Goal: Information Seeking & Learning: Learn about a topic

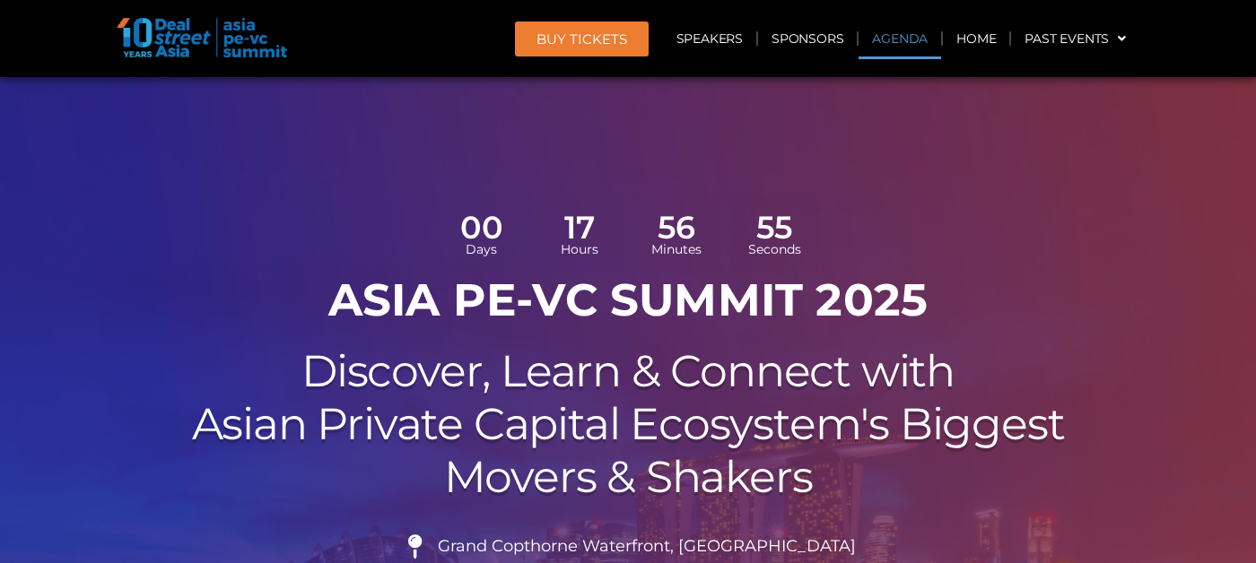
click at [887, 31] on link "Agenda" at bounding box center [899, 38] width 83 height 41
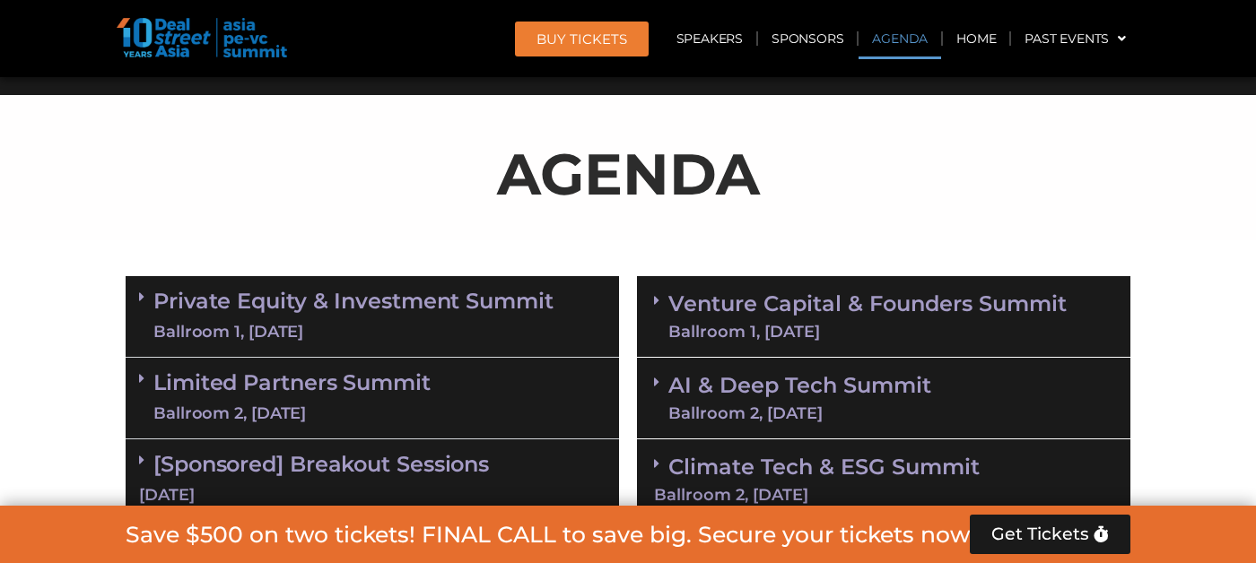
scroll to position [1035, 0]
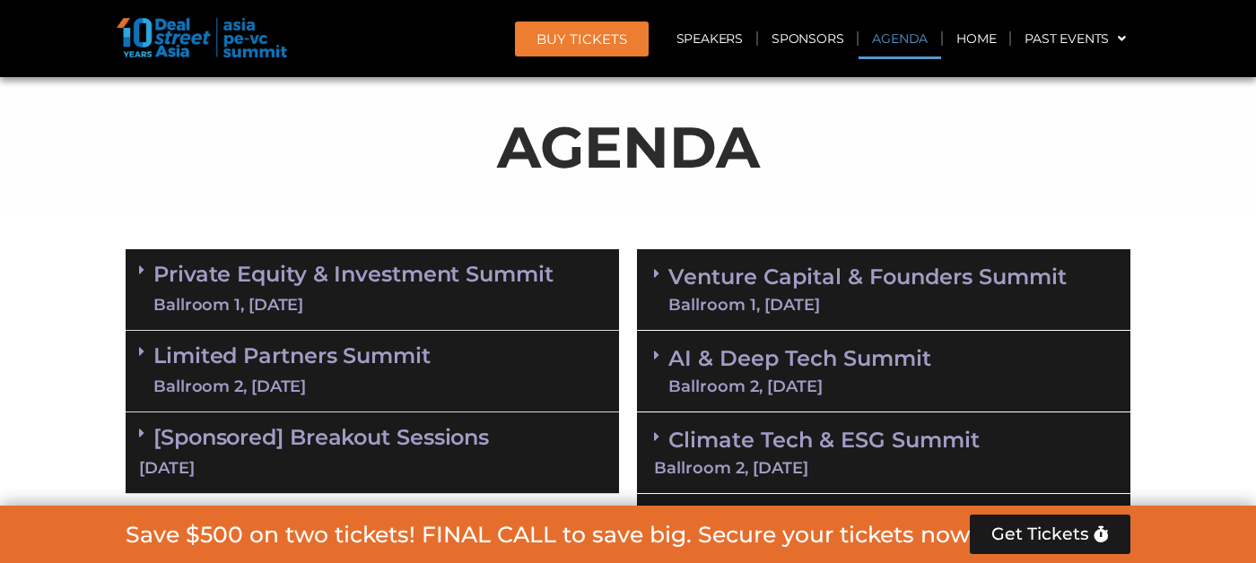
click at [791, 285] on link "Venture Capital & Founders​ Summit Ballroom 1, [DATE]" at bounding box center [867, 289] width 398 height 47
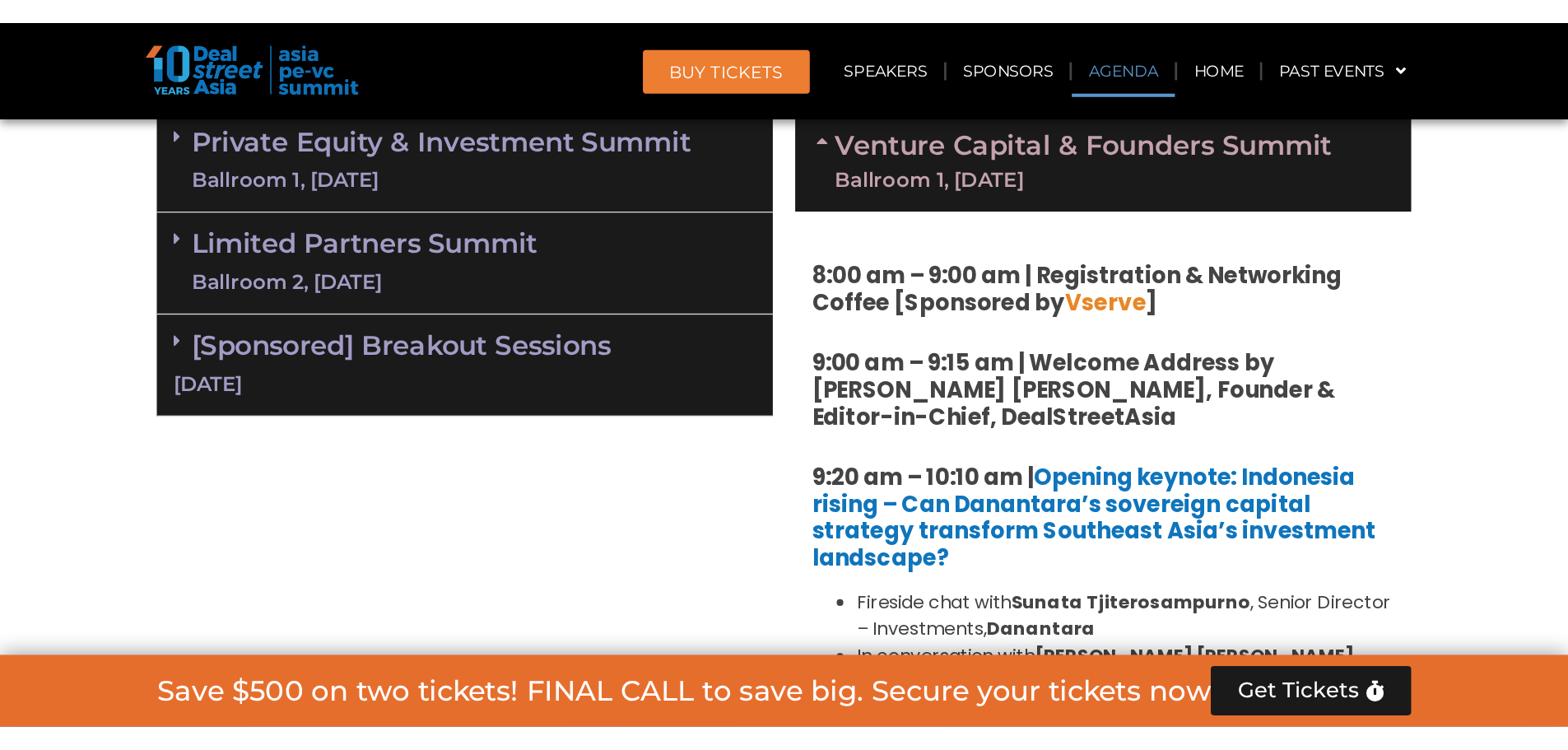
scroll to position [1197, 0]
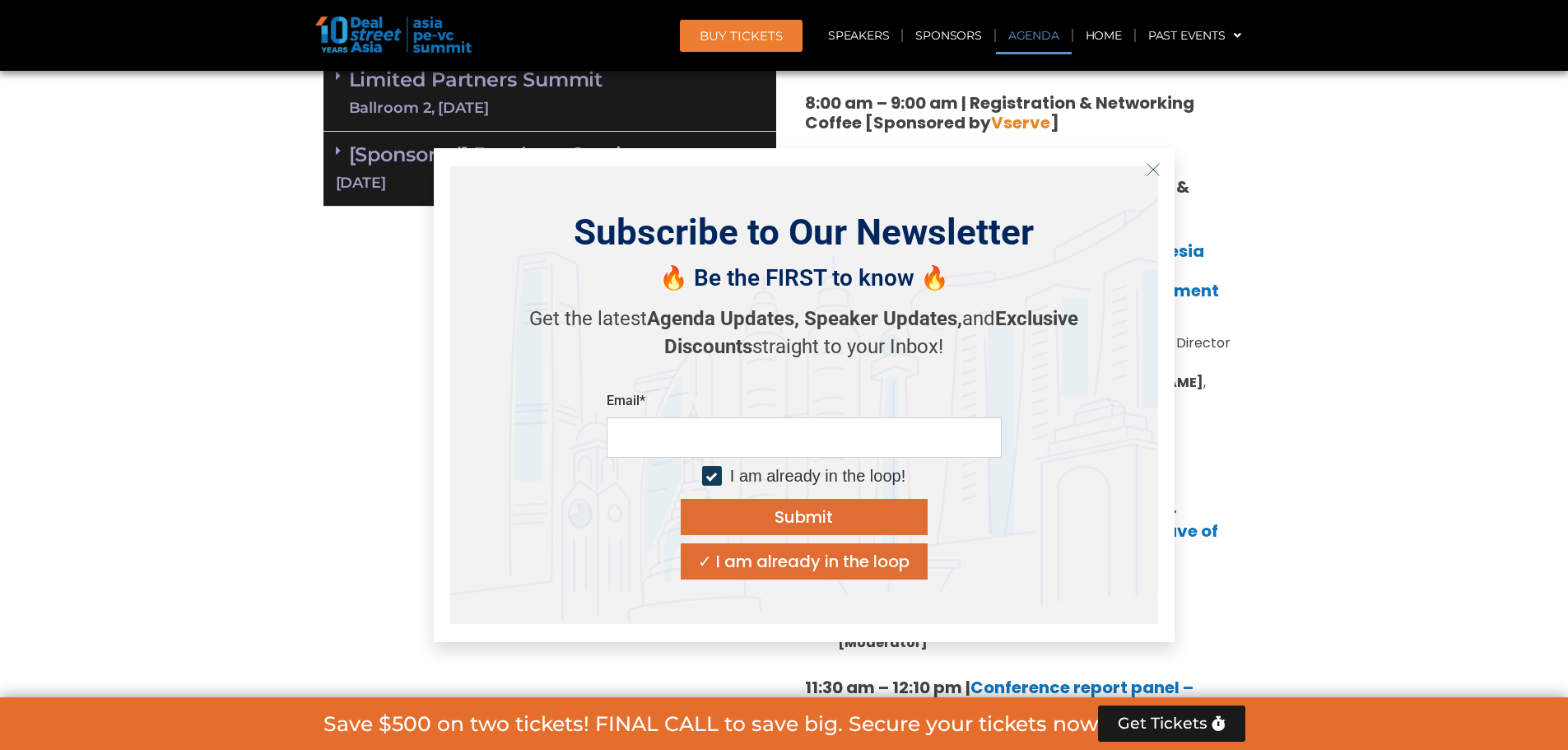
click at [1151, 164] on icon "Close" at bounding box center [1153, 170] width 15 height 15
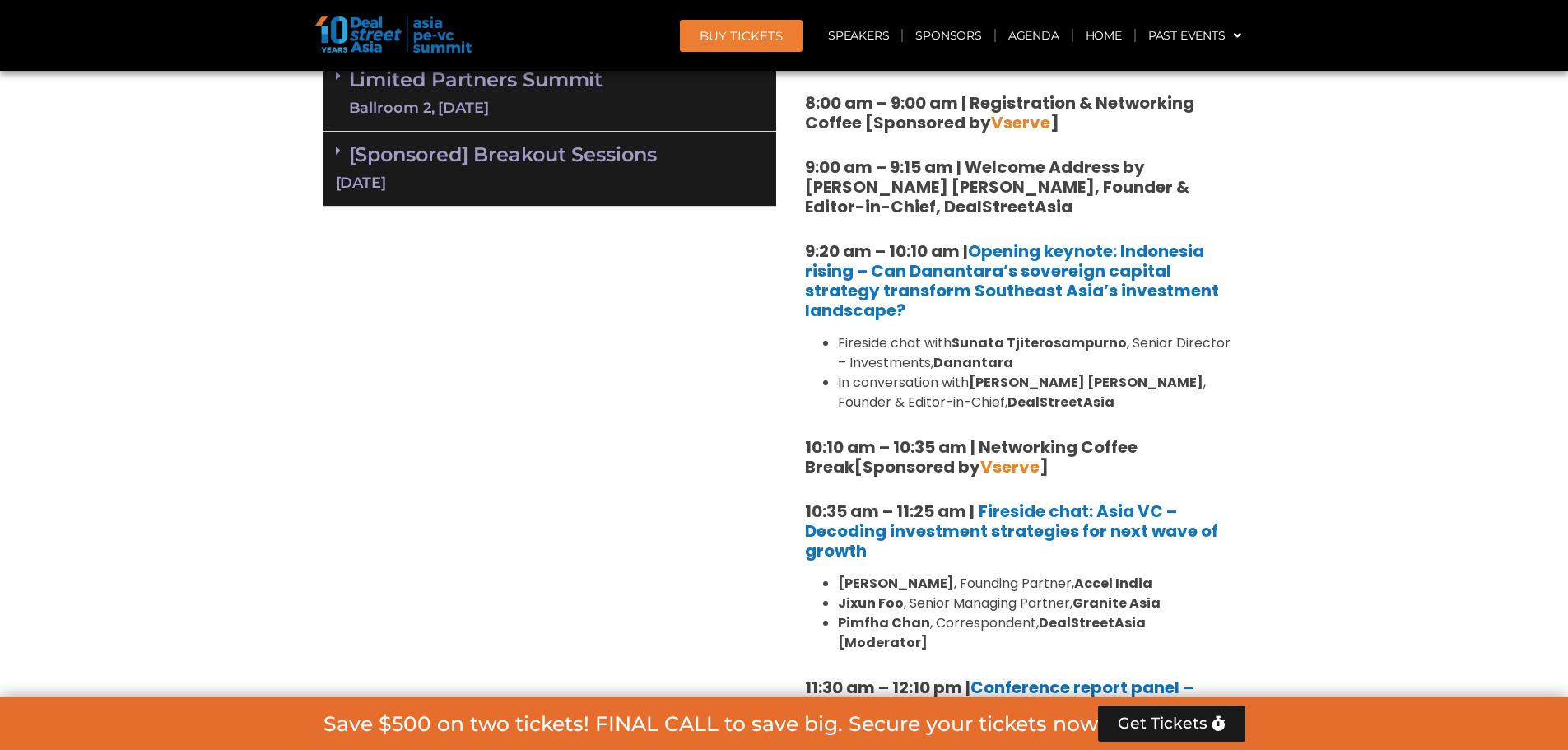
scroll to position [1280, 0]
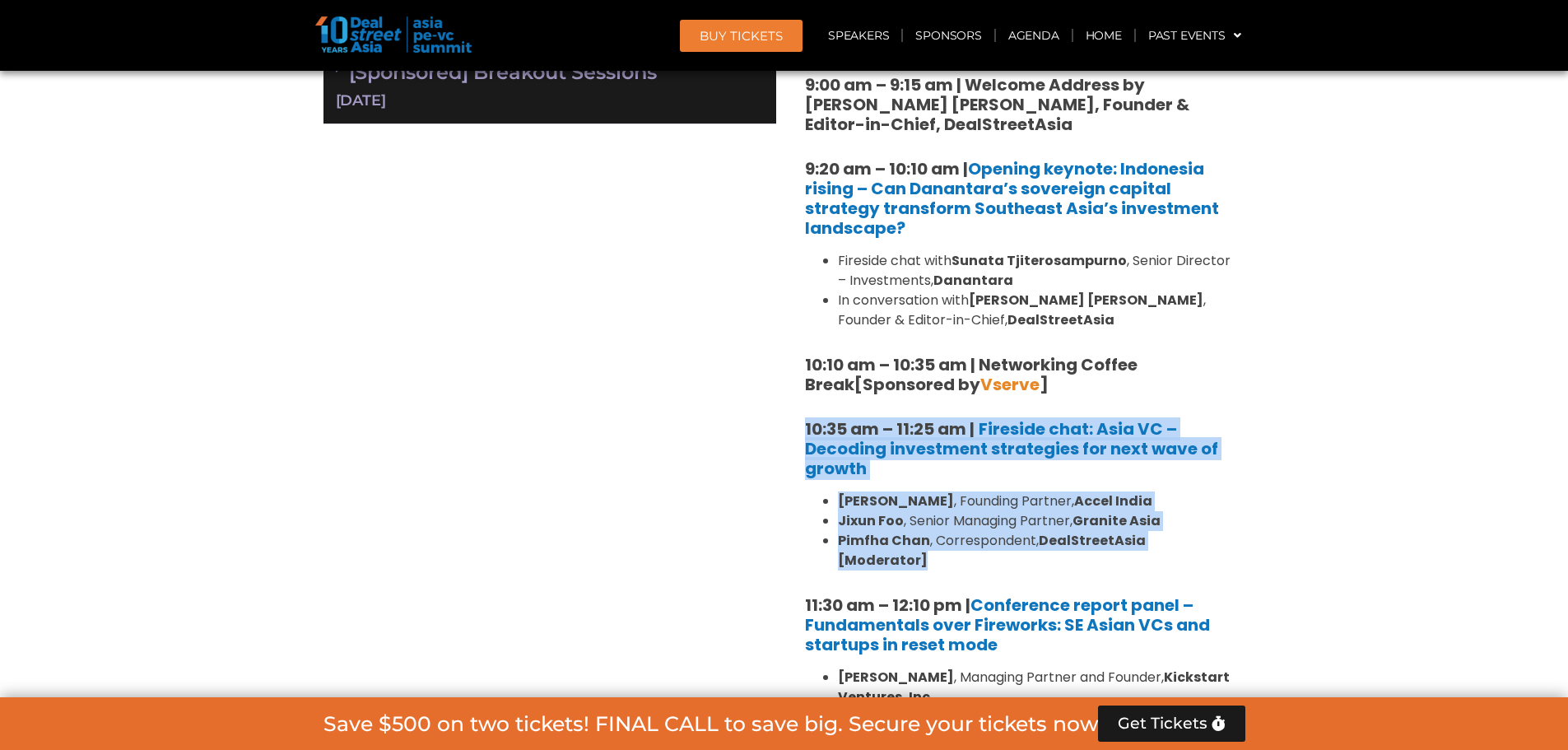
drag, startPoint x: 1289, startPoint y: 544, endPoint x: 801, endPoint y: 426, distance: 502.1
copy div "10:35 am – 11:25 am | Fireside chat: Asia VC – Decoding investment strategies f…"
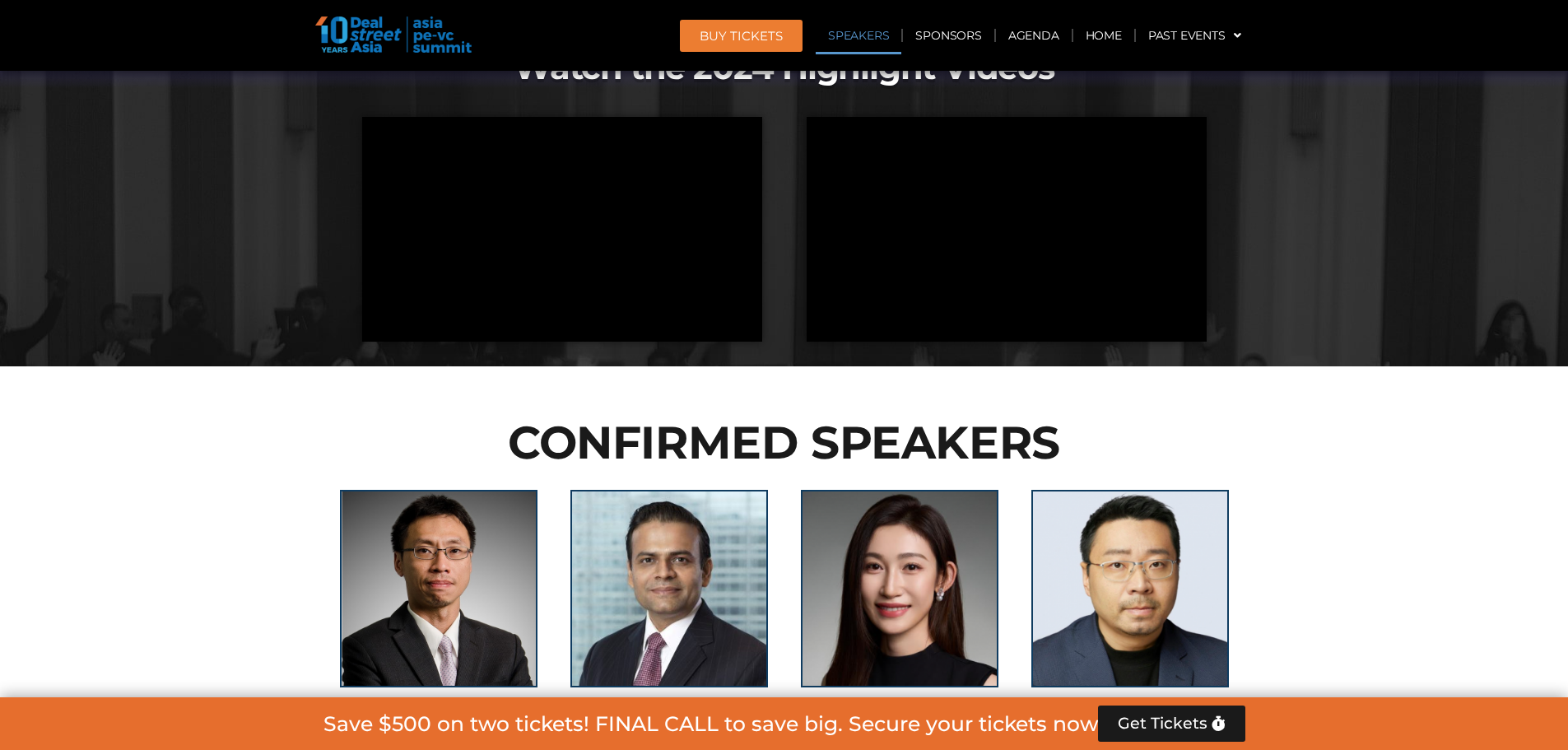
scroll to position [3503, 0]
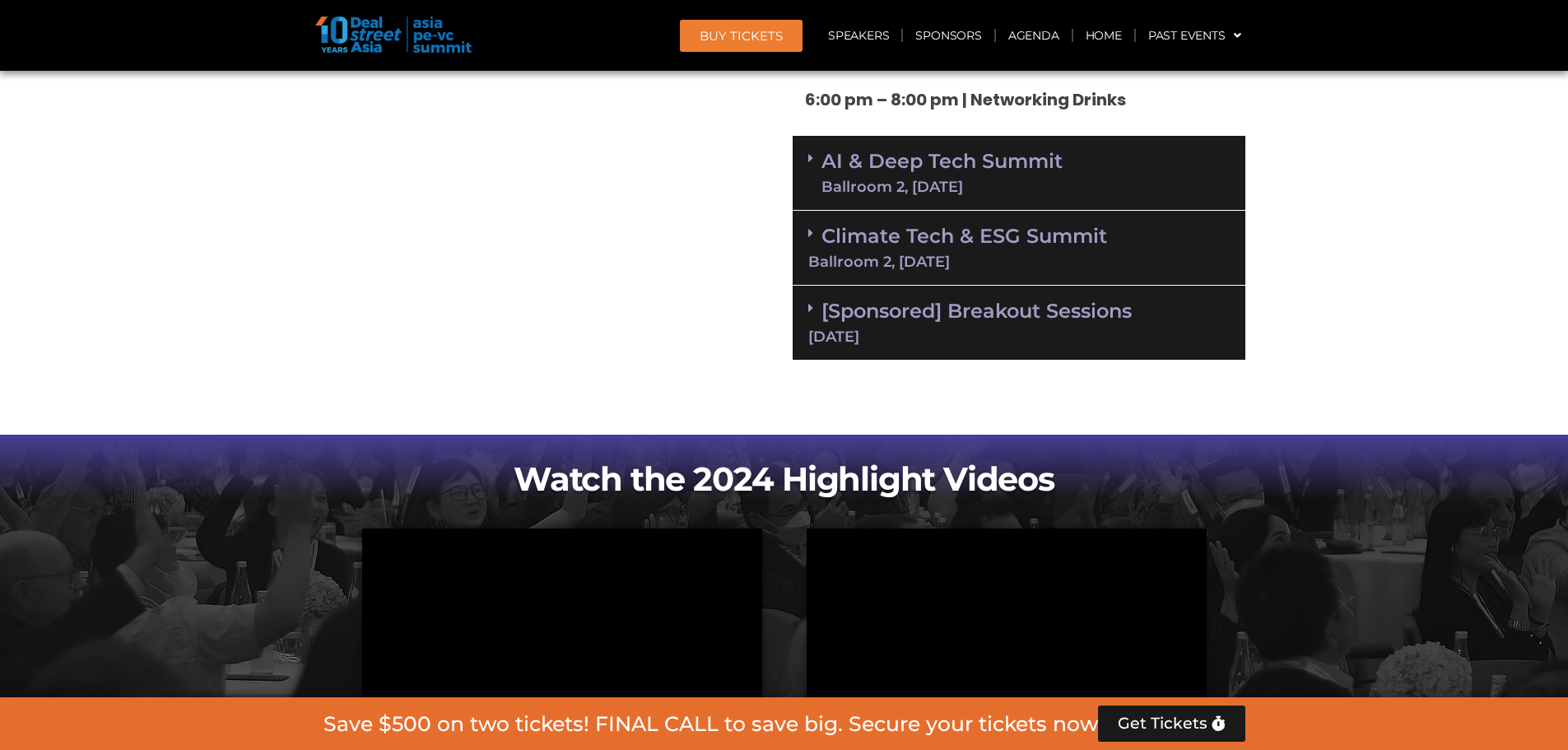
click at [831, 299] on link "[Sponsored] Breakout Sessions [DATE]" at bounding box center [1018, 321] width 421 height 45
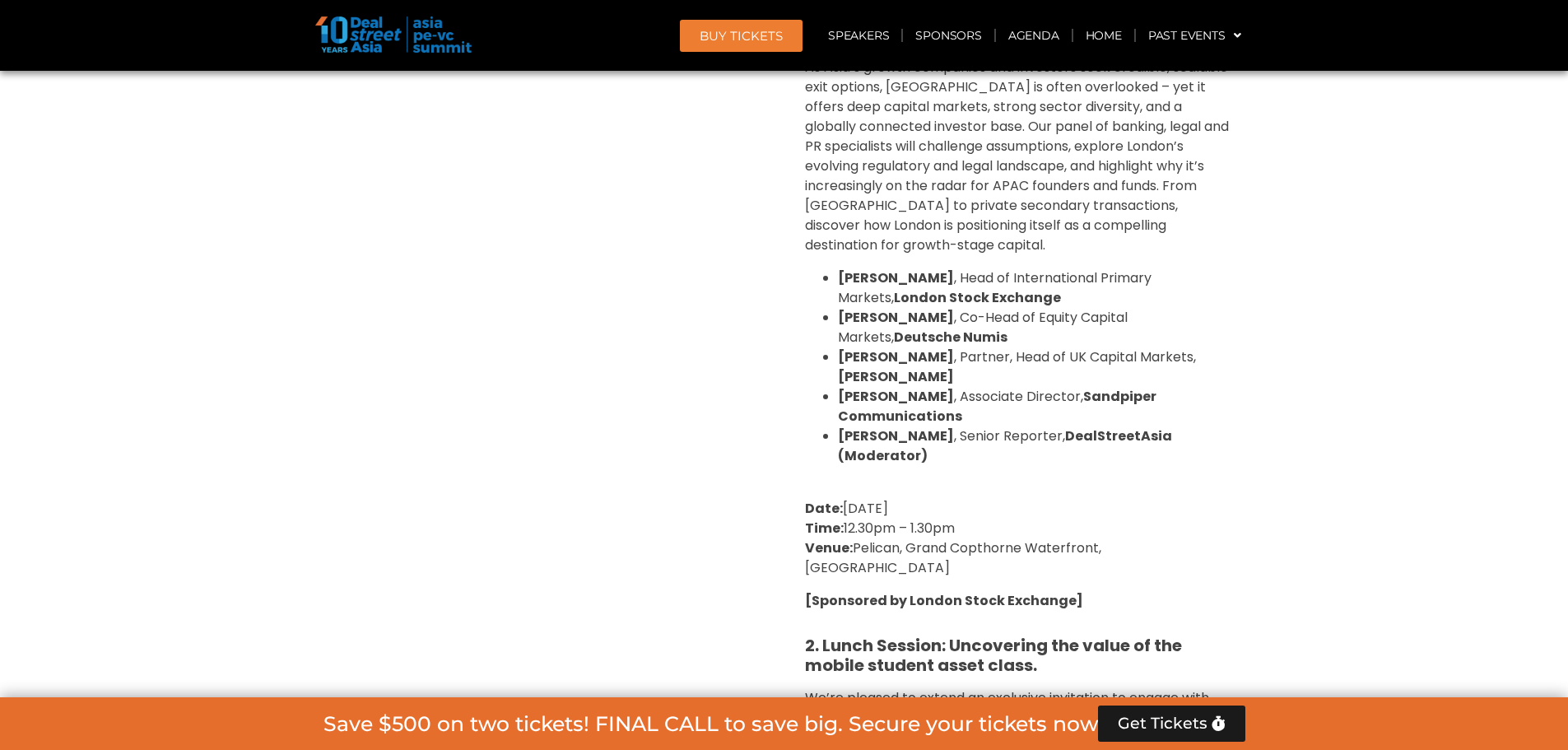
scroll to position [3420, 0]
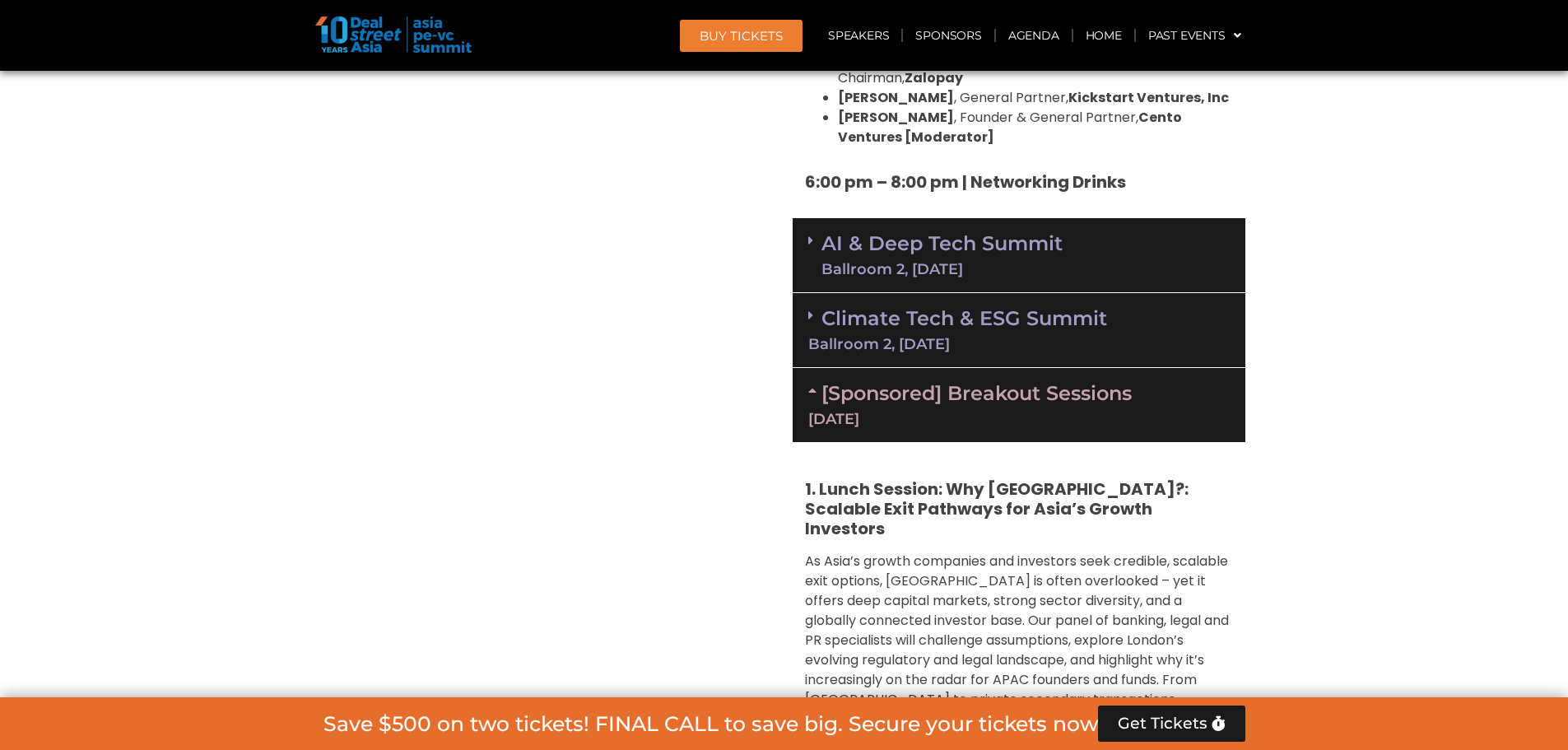
click at [1021, 307] on link "Climate Tech & ESG Summit Ballroom 2, [DATE]" at bounding box center [1018, 329] width 421 height 45
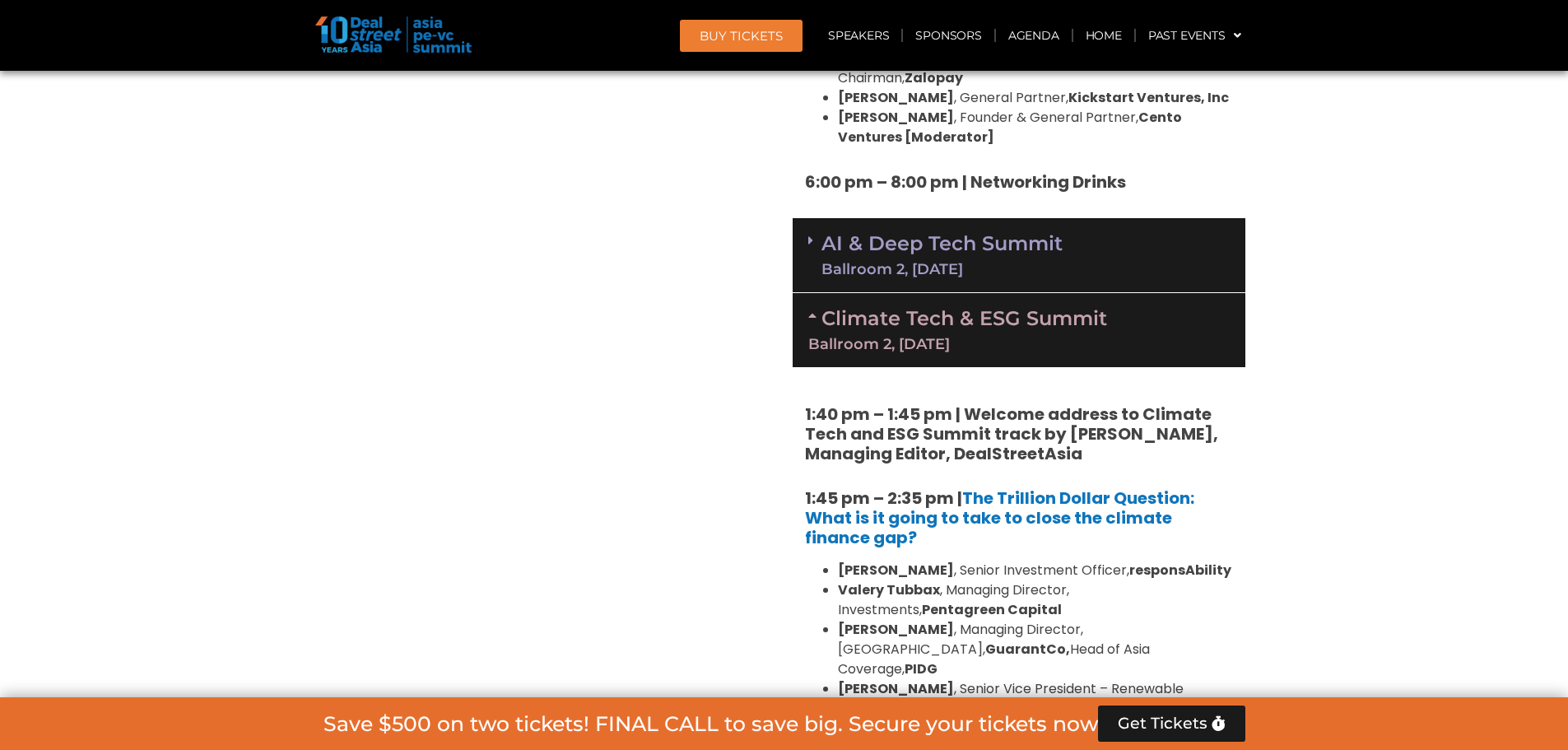
scroll to position [3174, 0]
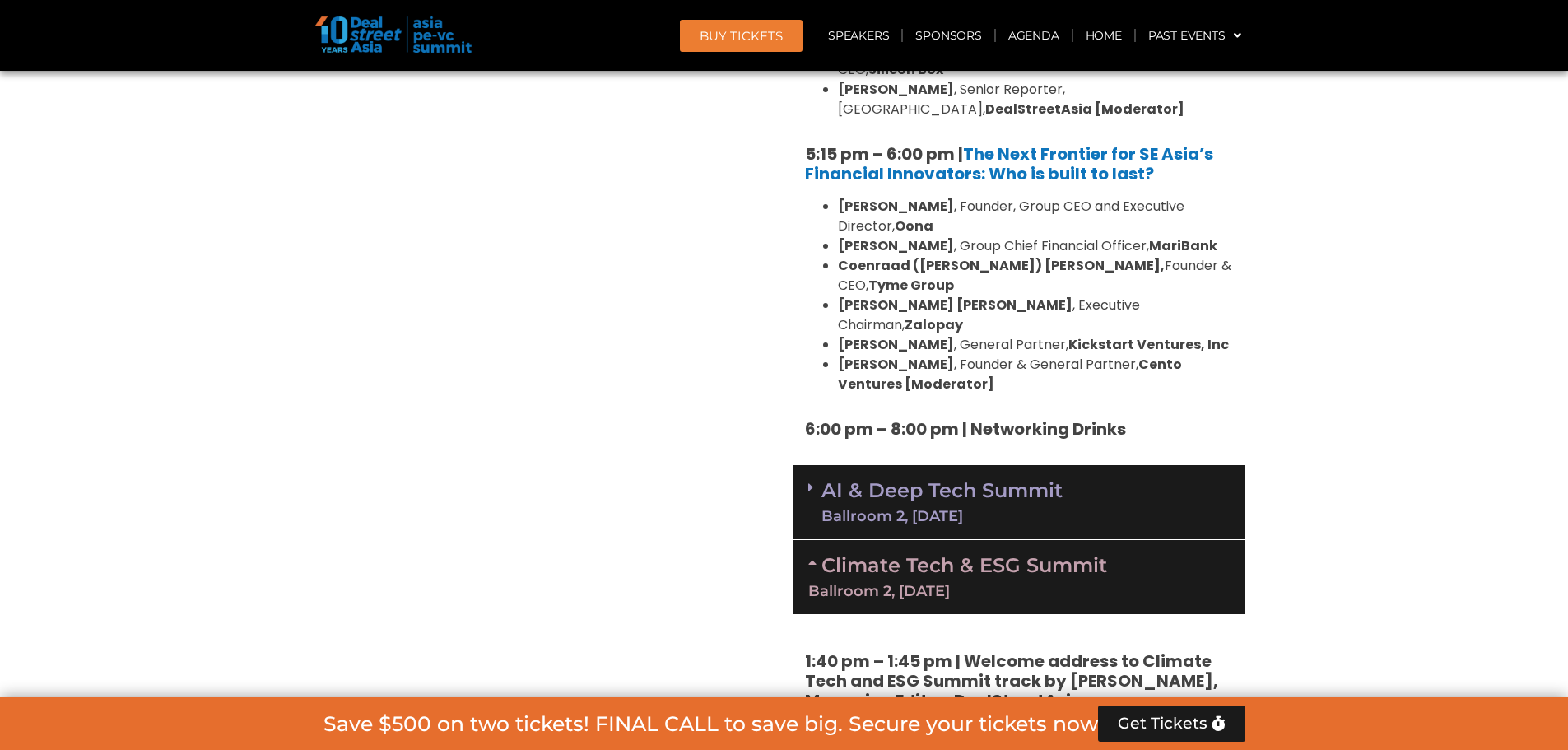
click at [1004, 481] on link "AI & Deep Tech Summit Ballroom 2, [DATE]" at bounding box center [941, 502] width 241 height 43
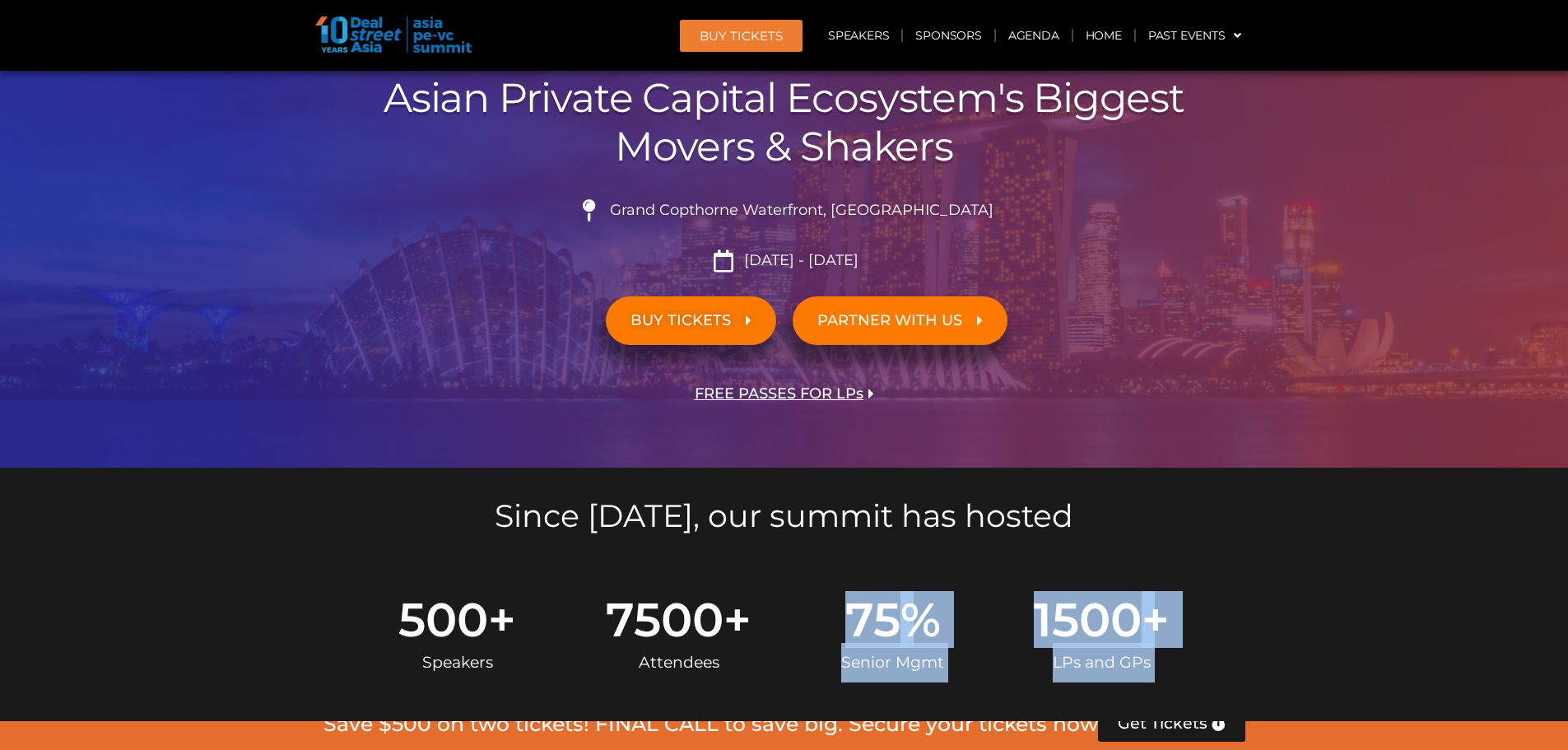
scroll to position [703, 0]
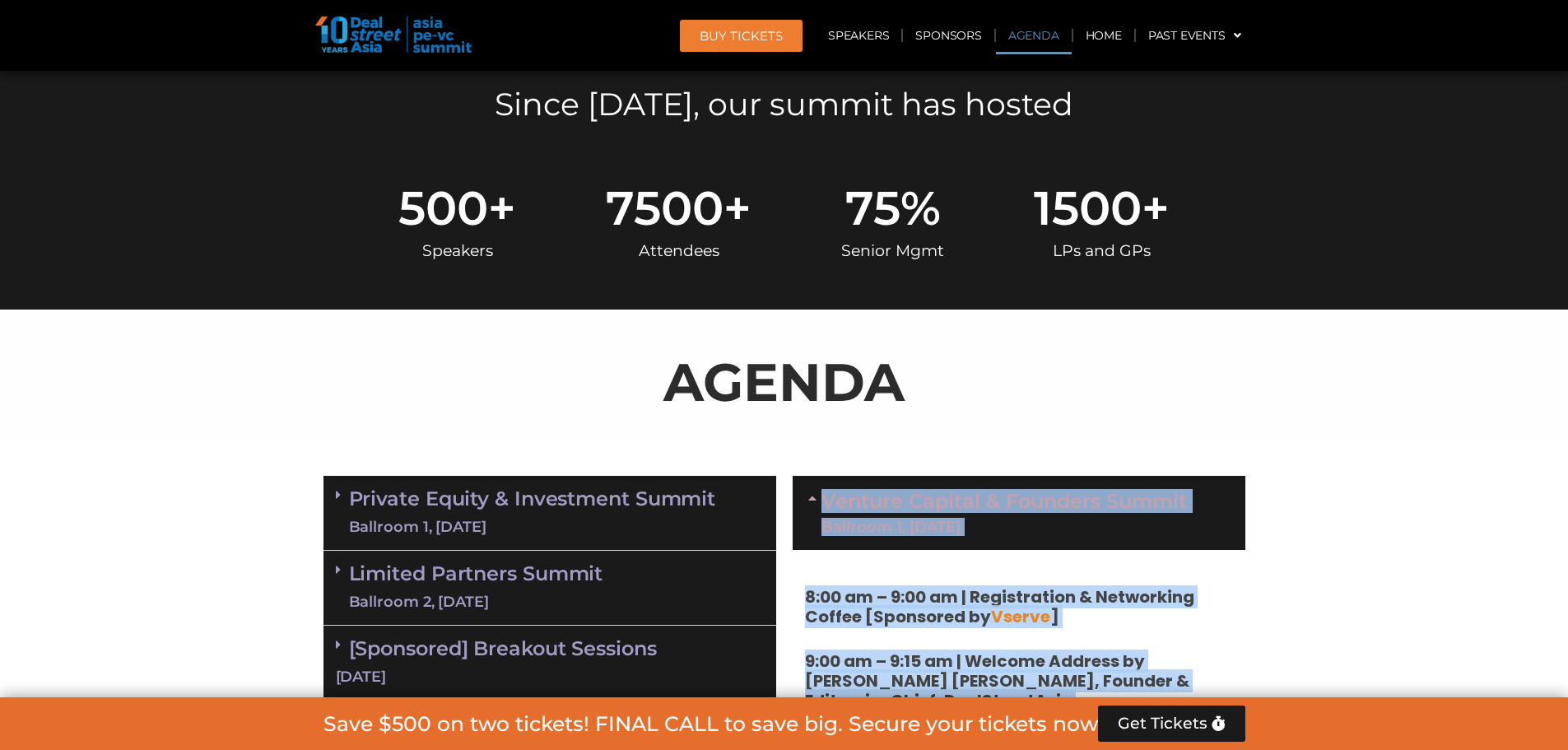
drag, startPoint x: 1004, startPoint y: 360, endPoint x: 819, endPoint y: 493, distance: 227.8
copy div "Loremip Dolorsi & Ametcons​ Adipis Elitsedd 1, 09 Eius 9:36 te – 8:95 in | Utla…"
